Goal: Navigation & Orientation: Go to known website

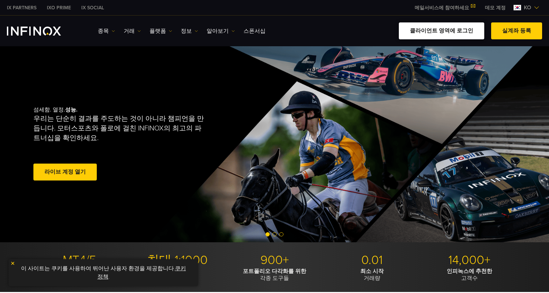
click at [457, 34] on link "클라이언트 영역에 로그인" at bounding box center [441, 30] width 85 height 17
click at [462, 29] on link "클라이언트 영역에 로그인" at bounding box center [441, 30] width 85 height 17
